Goal: Transaction & Acquisition: Purchase product/service

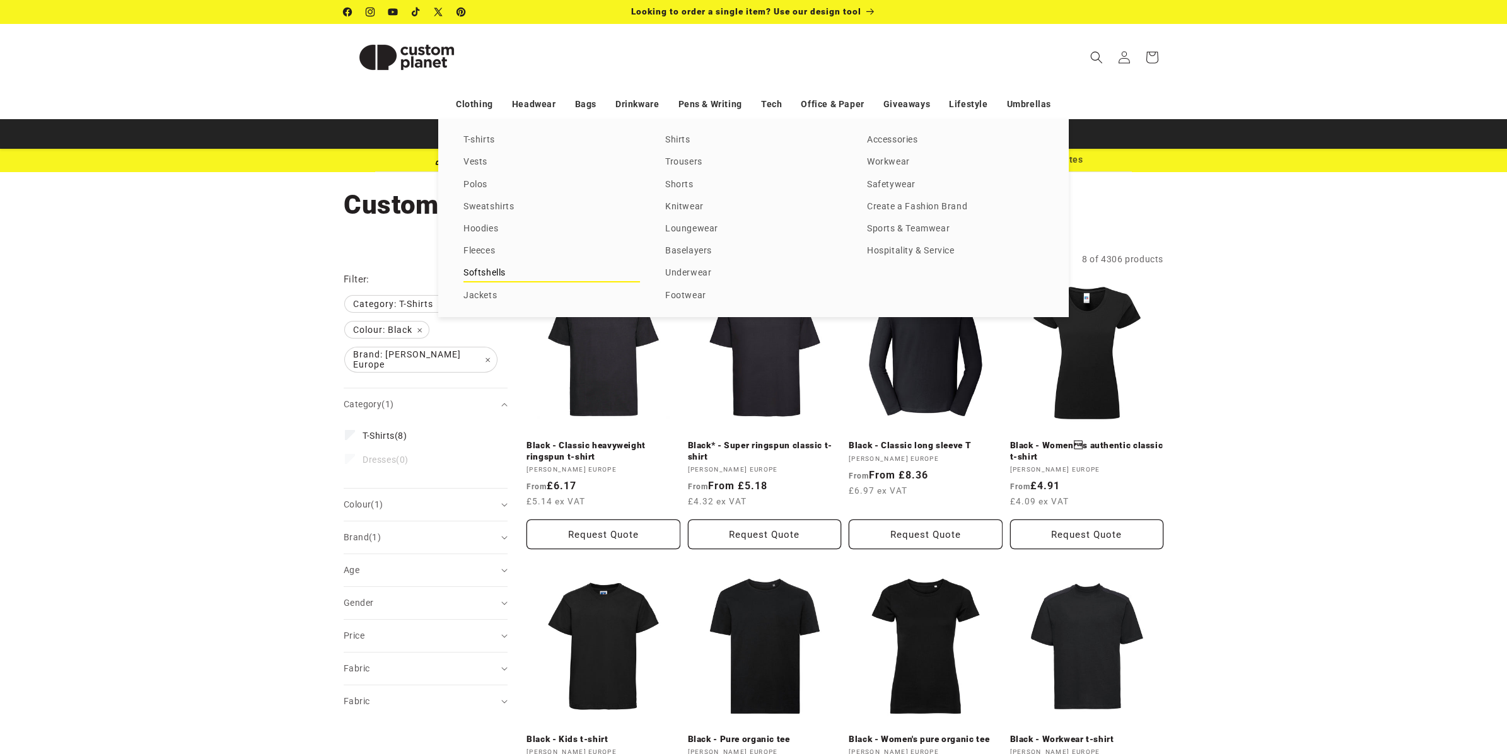
click at [494, 267] on link "Softshells" at bounding box center [551, 273] width 177 height 17
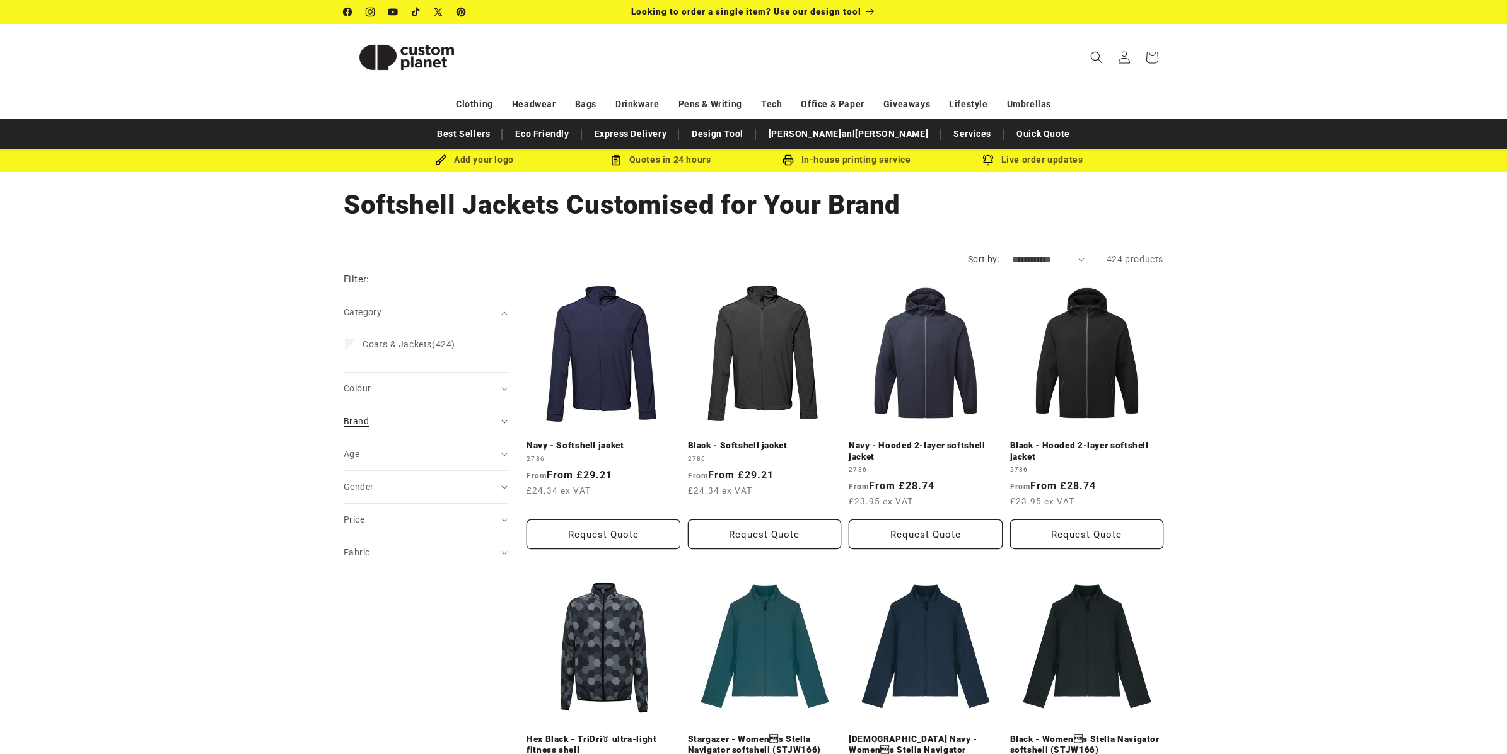
click at [476, 421] on div "Brand (0)" at bounding box center [420, 421] width 153 height 13
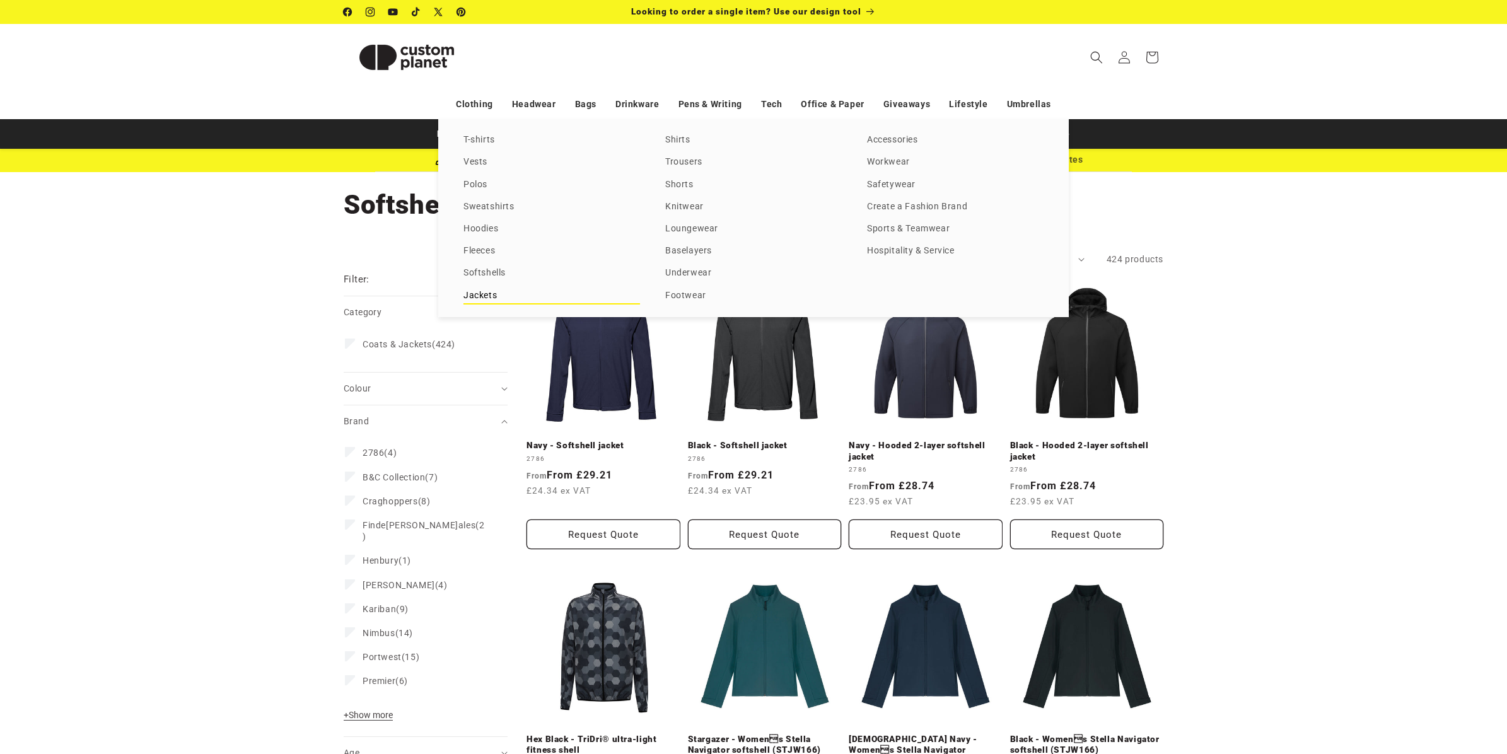
click at [504, 295] on link "Jackets" at bounding box center [551, 296] width 177 height 17
